Goal: Task Accomplishment & Management: Manage account settings

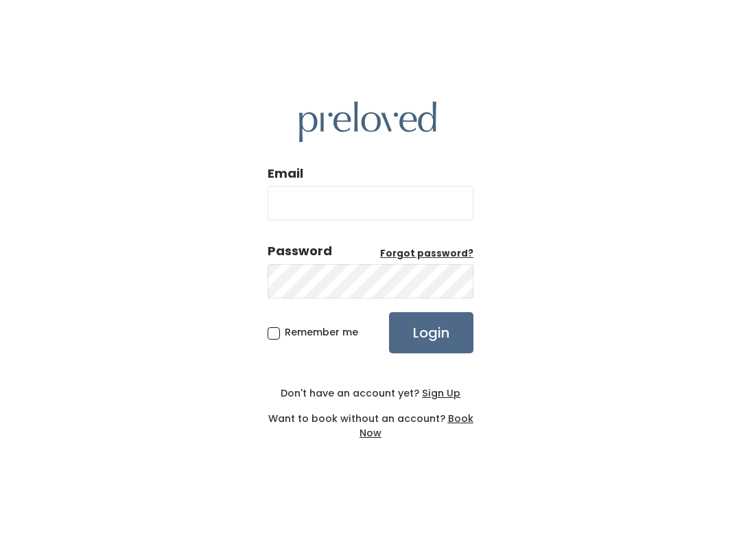
click at [394, 211] on input "Email" at bounding box center [371, 203] width 206 height 34
type input "spanishfork.store@preloved.love"
click at [431, 332] on input "Login" at bounding box center [431, 332] width 84 height 41
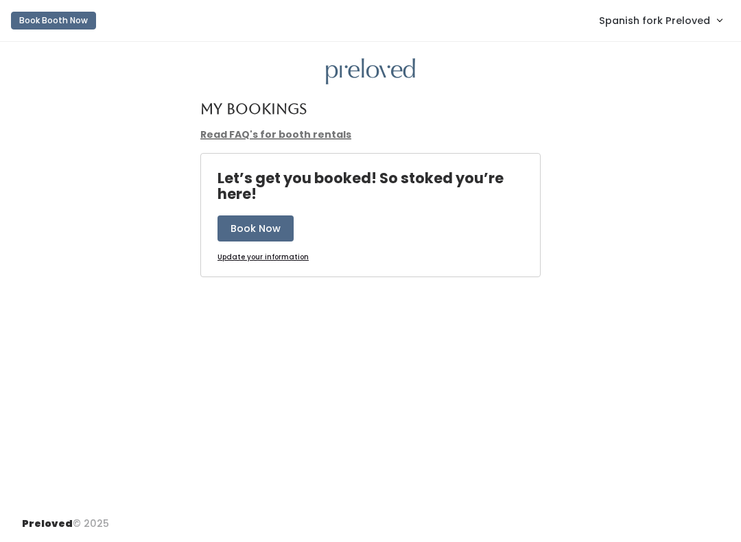
click at [648, 7] on link "Spanish fork Preloved" at bounding box center [660, 19] width 150 height 29
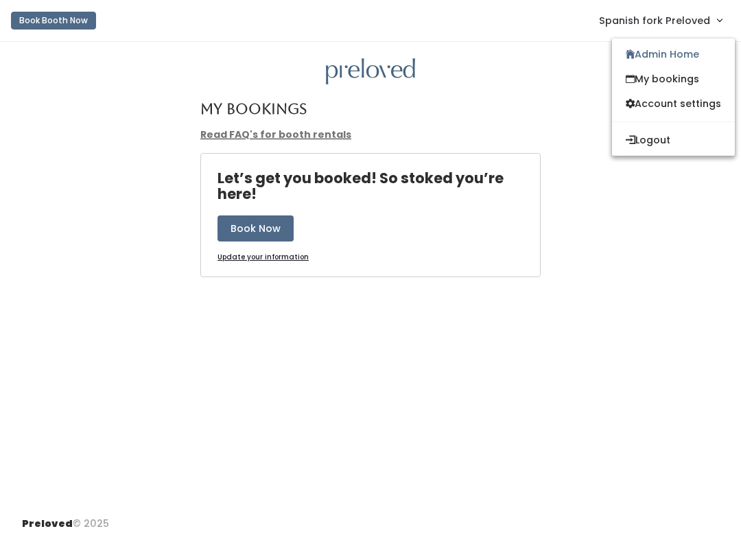
click at [694, 28] on span "Spanish fork Preloved" at bounding box center [654, 20] width 111 height 15
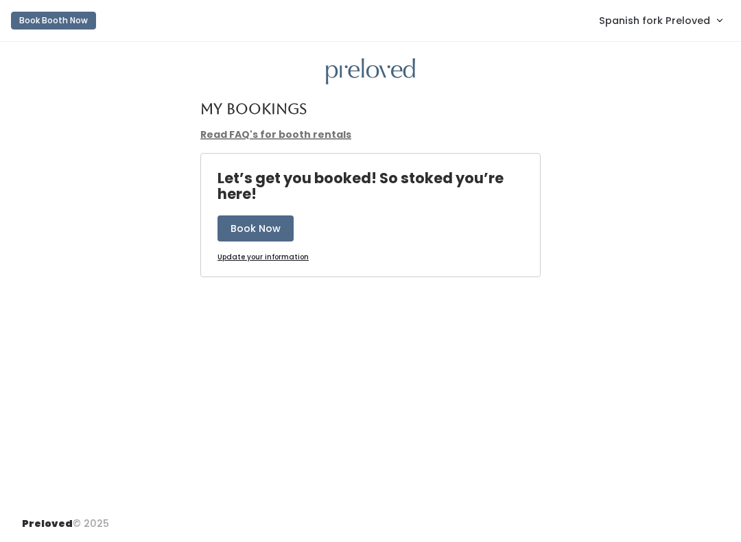
click at [704, 26] on span "Spanish fork Preloved" at bounding box center [654, 20] width 111 height 15
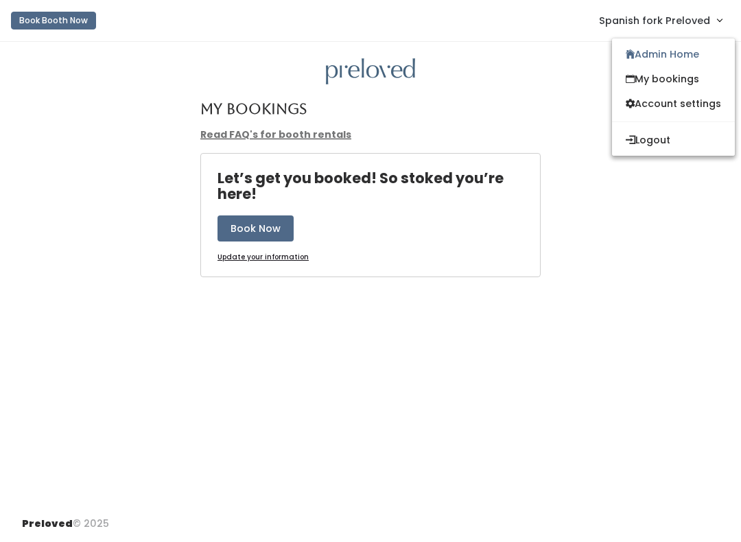
click at [702, 68] on link "My bookings" at bounding box center [673, 79] width 123 height 25
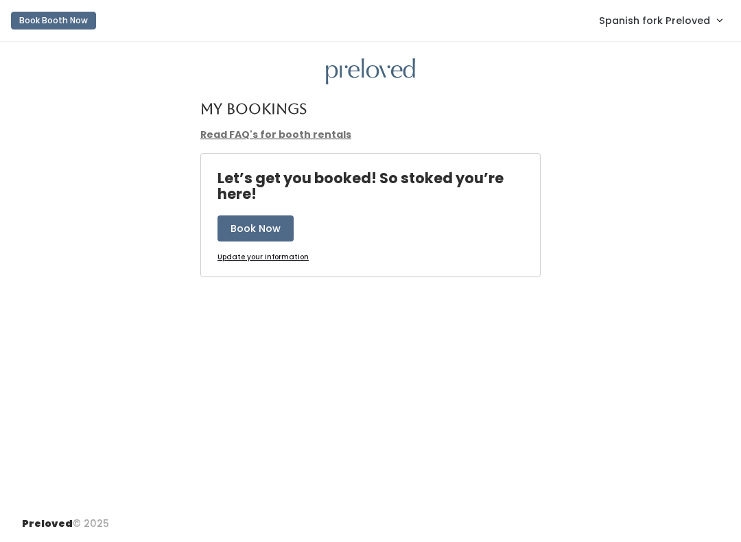
click at [709, 14] on span "Spanish fork Preloved" at bounding box center [654, 20] width 111 height 15
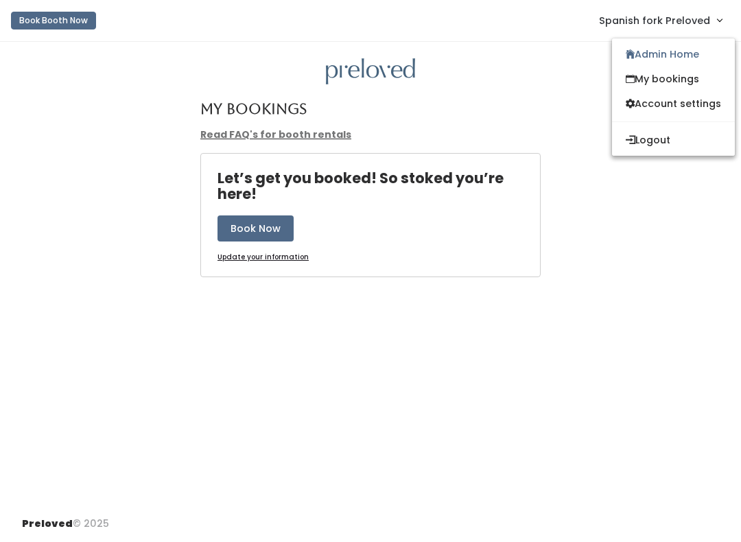
click at [696, 64] on link "Admin Home" at bounding box center [673, 54] width 123 height 25
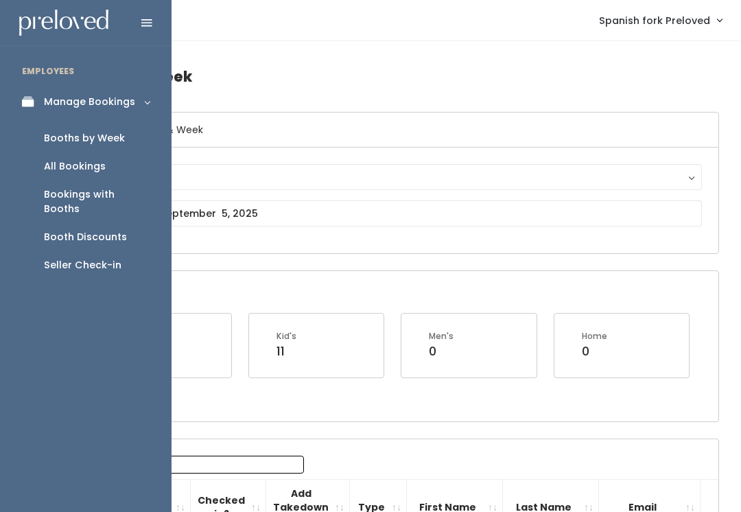
click at [111, 230] on div "Booth Discounts" at bounding box center [85, 237] width 83 height 14
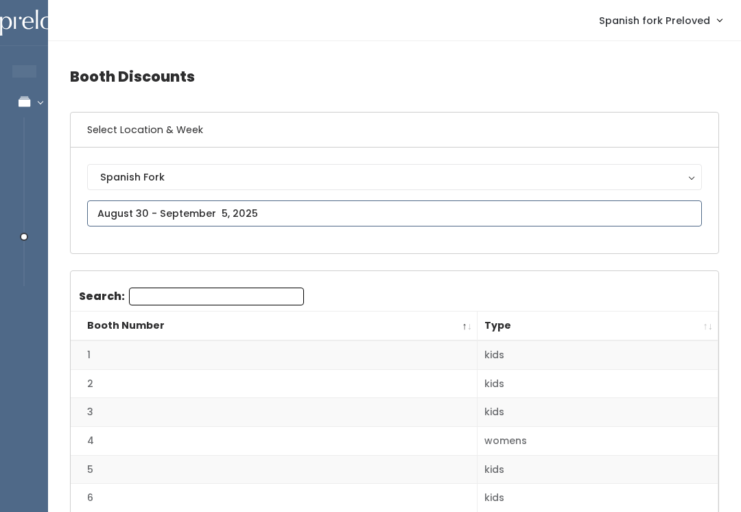
click at [390, 200] on input "text" at bounding box center [394, 213] width 615 height 26
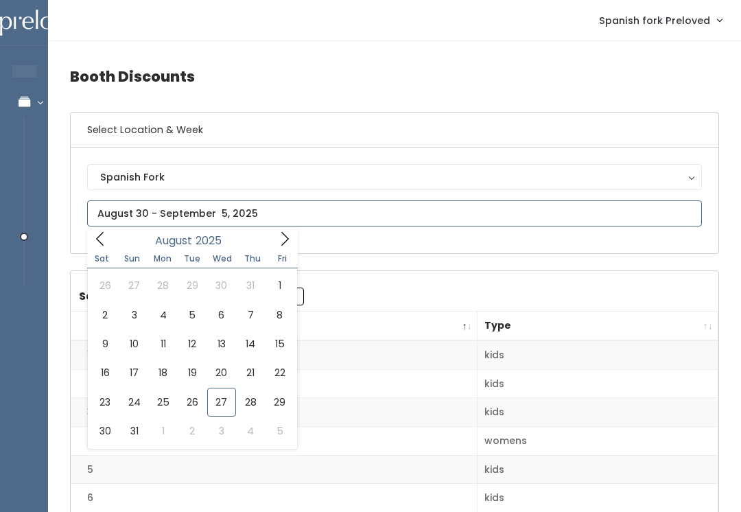
type input "August 23 to August 29"
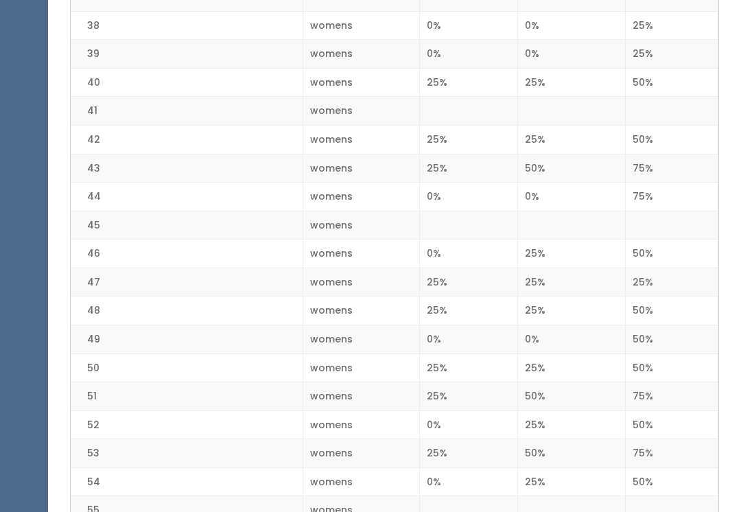
scroll to position [1383, 0]
